Goal: Task Accomplishment & Management: Manage account settings

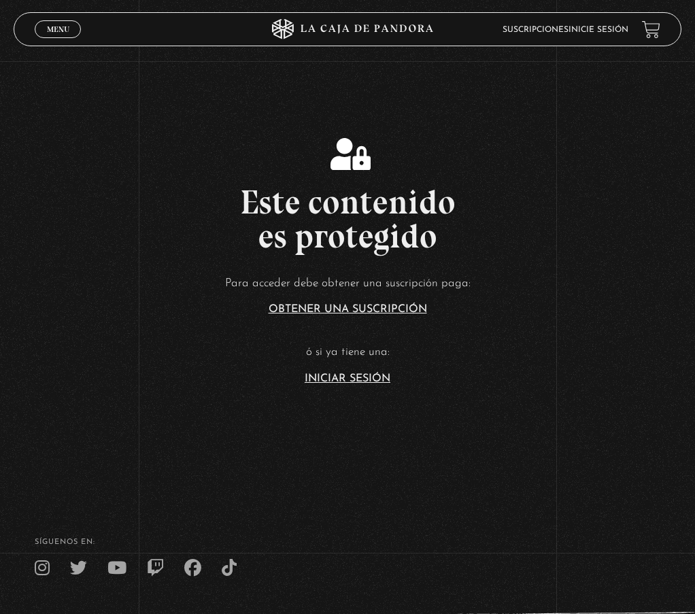
click at [575, 218] on h2 "Este contenido es protegido" at bounding box center [347, 219] width 695 height 68
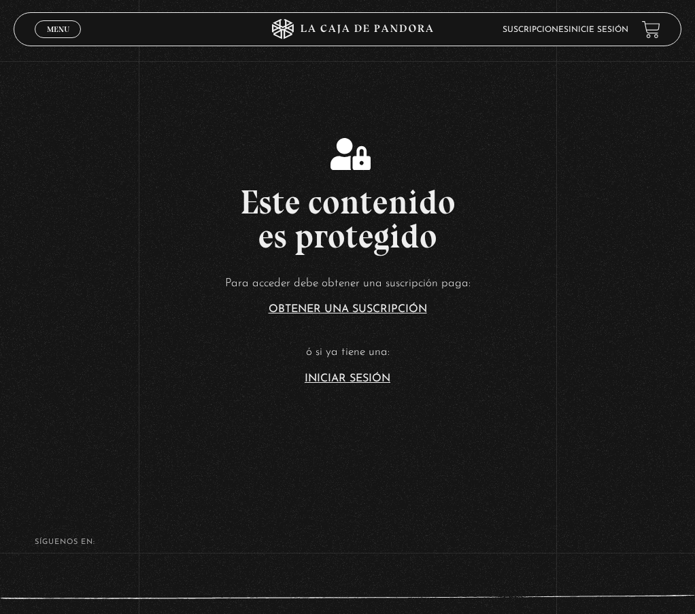
click at [371, 372] on article "Para acceder debe obtener una suscripción paga: Obtener una suscripción ó si ya…" at bounding box center [347, 328] width 695 height 111
click at [337, 377] on link "Iniciar Sesión" at bounding box center [348, 378] width 86 height 11
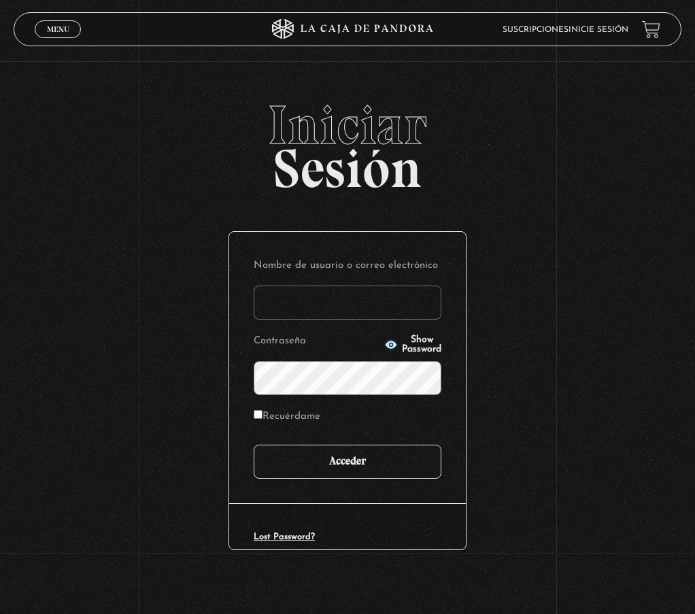
type input "[EMAIL_ADDRESS][DOMAIN_NAME]"
click at [399, 466] on input "Acceder" at bounding box center [348, 462] width 188 height 34
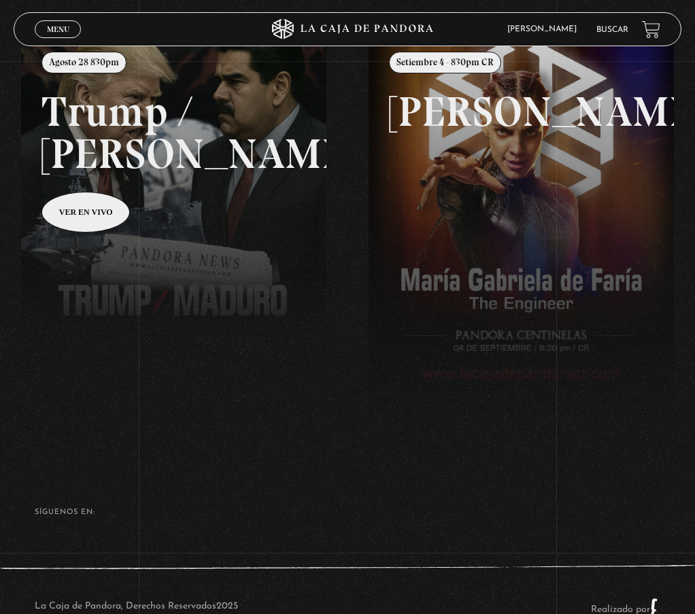
scroll to position [156, 0]
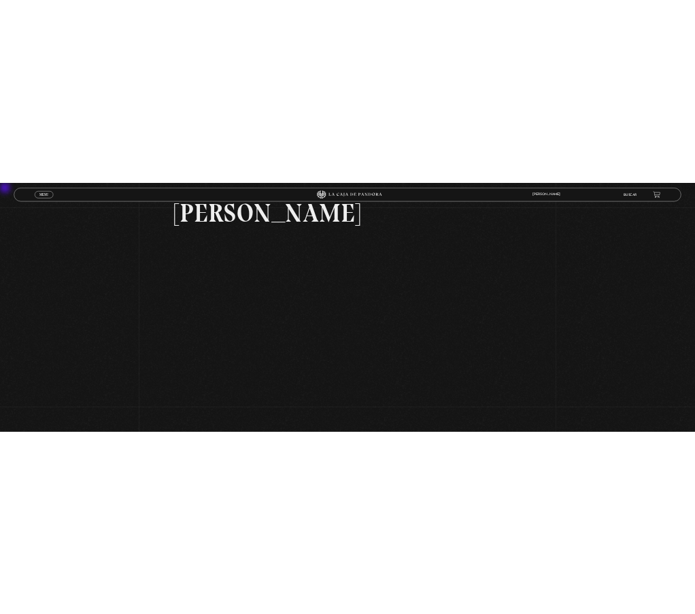
scroll to position [136, 0]
